Goal: Use online tool/utility: Utilize a website feature to perform a specific function

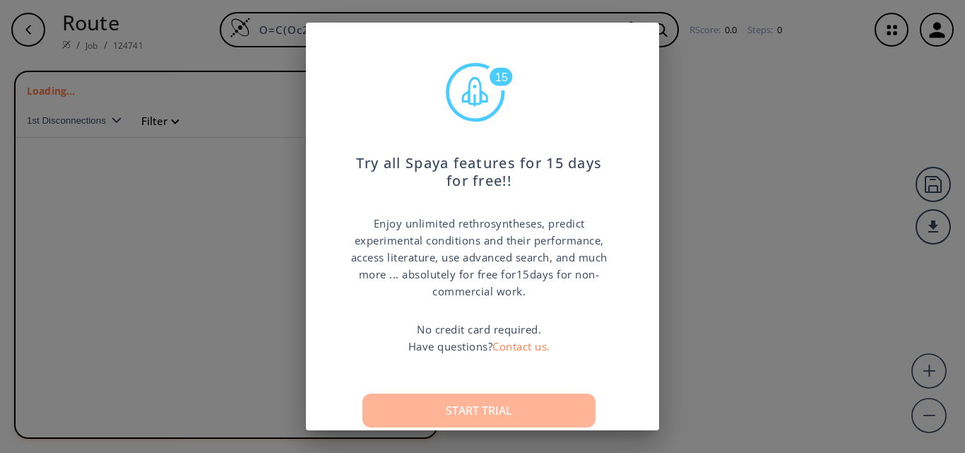
click at [465, 405] on button "Start trial" at bounding box center [478, 410] width 233 height 34
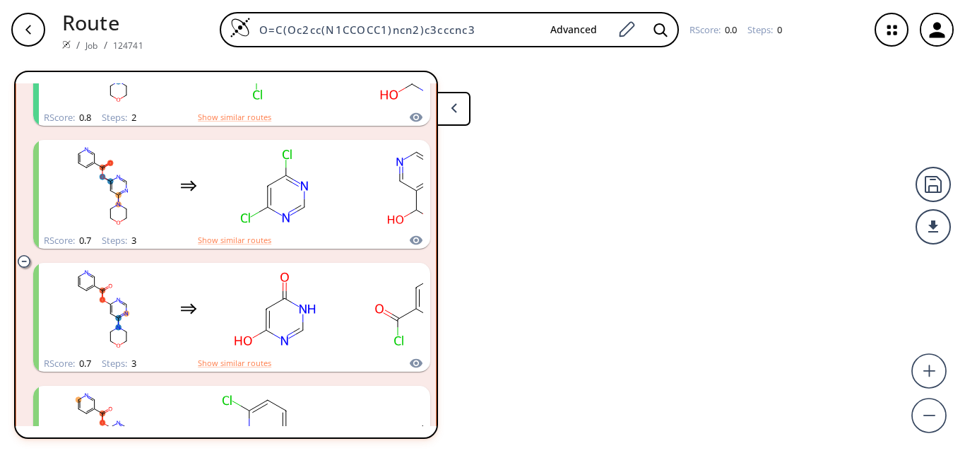
scroll to position [389, 0]
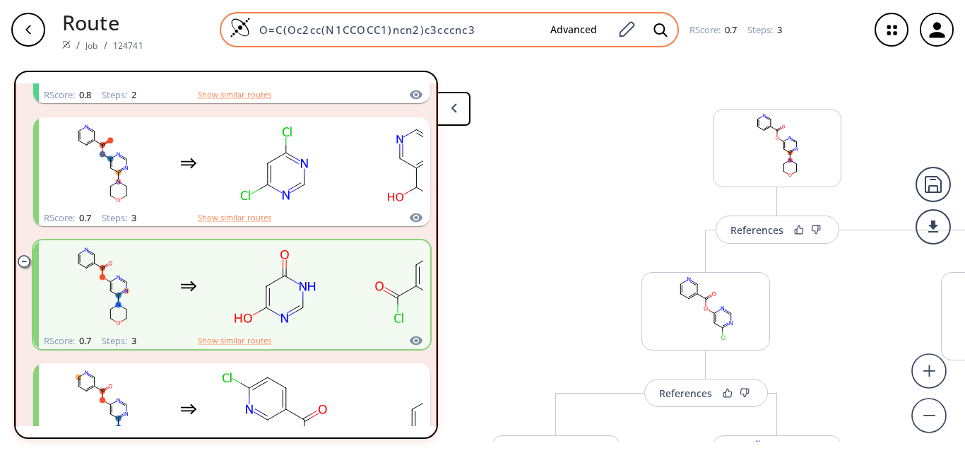
drag, startPoint x: 486, startPoint y: 30, endPoint x: 224, endPoint y: 32, distance: 262.1
click at [225, 31] on div "O=C(Oc2cc(N1CCOCC1)ncn2)c3cccnc3 Advanced" at bounding box center [449, 29] width 459 height 35
paste input "BrC1=NNC2C1C=CN2"
type input "BrC1=NNC2C1C=CN2"
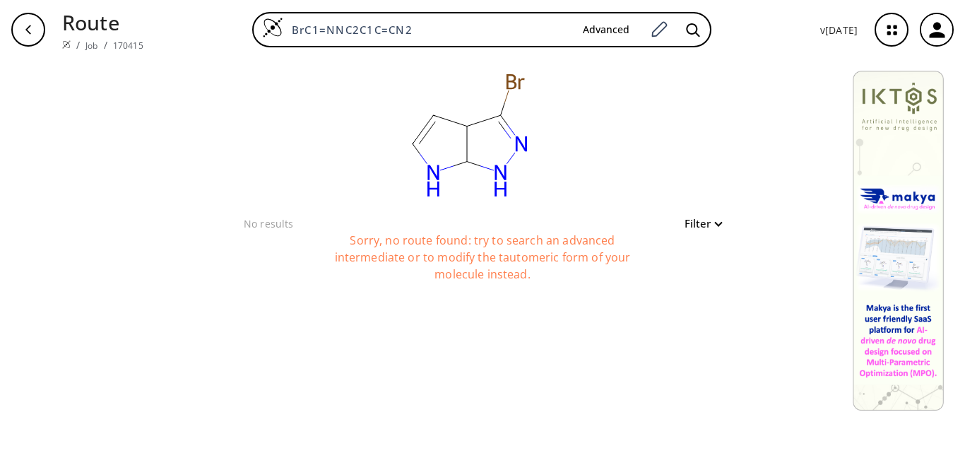
drag, startPoint x: 423, startPoint y: 30, endPoint x: 177, endPoint y: -3, distance: 248.1
click at [177, 0] on html "Route / Job / 170415 BrC1=NNC2C1C=CN2 Advanced v [DATE] clear No results Filter…" at bounding box center [482, 226] width 965 height 453
paste input "C12NN=C"
type input "C12NN=CC1C=CN2"
